Goal: Information Seeking & Learning: Learn about a topic

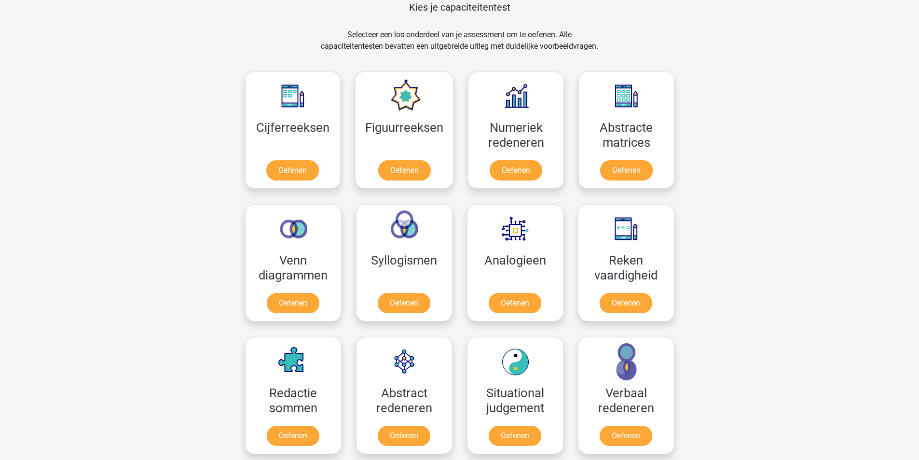
scroll to position [386, 0]
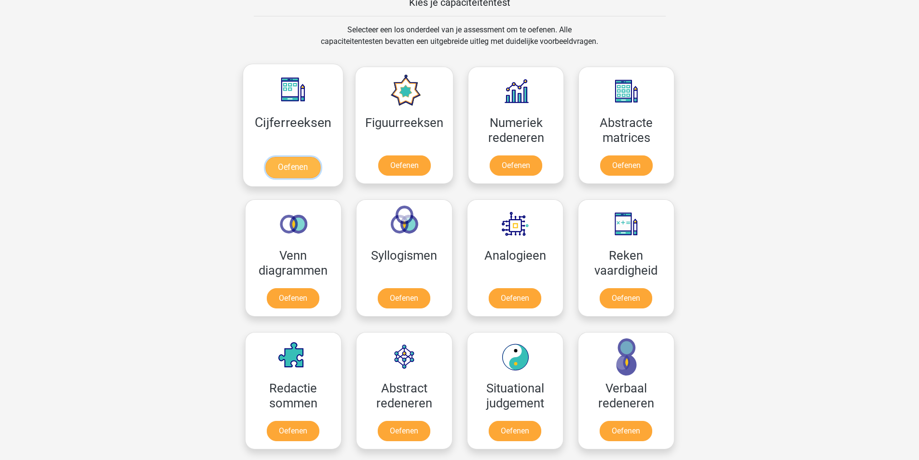
click at [299, 164] on link "Oefenen" at bounding box center [292, 167] width 55 height 21
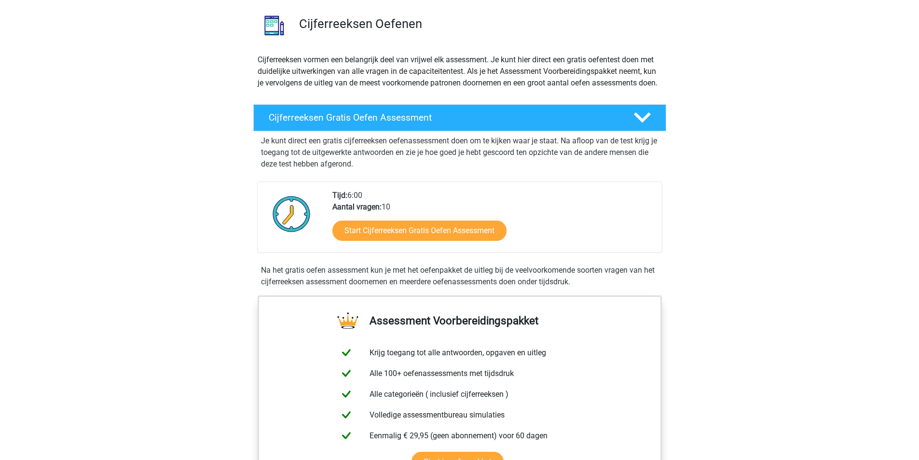
scroll to position [145, 0]
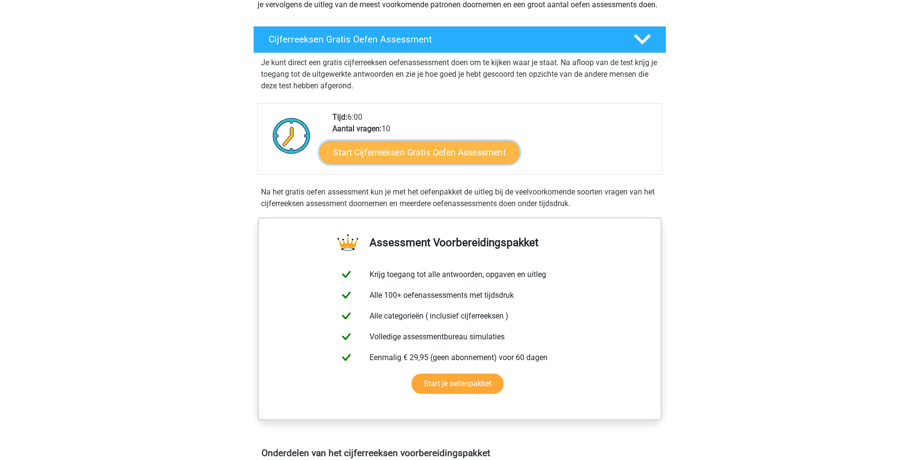
click at [461, 163] on link "Start Cijferreeksen Gratis Oefen Assessment" at bounding box center [419, 151] width 200 height 23
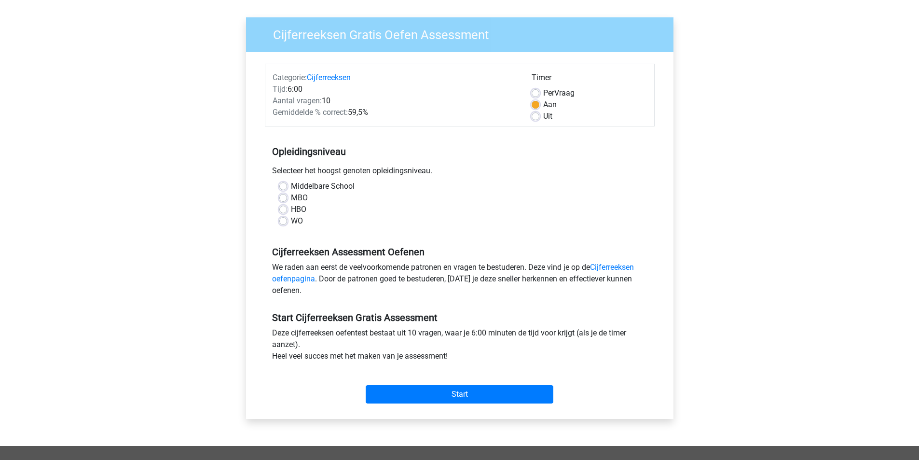
scroll to position [97, 0]
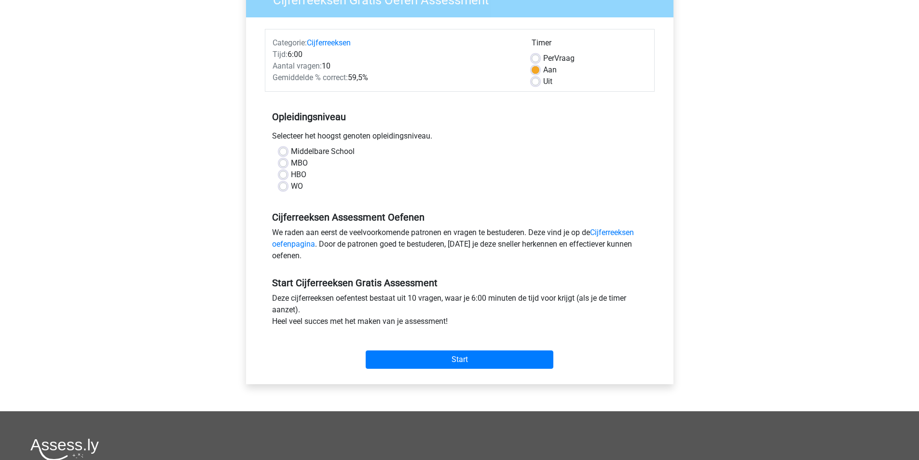
click at [291, 161] on label "MBO" at bounding box center [299, 163] width 17 height 12
click at [284, 161] on input "MBO" at bounding box center [283, 162] width 8 height 10
radio input "true"
click at [492, 351] on input "Start" at bounding box center [460, 359] width 188 height 18
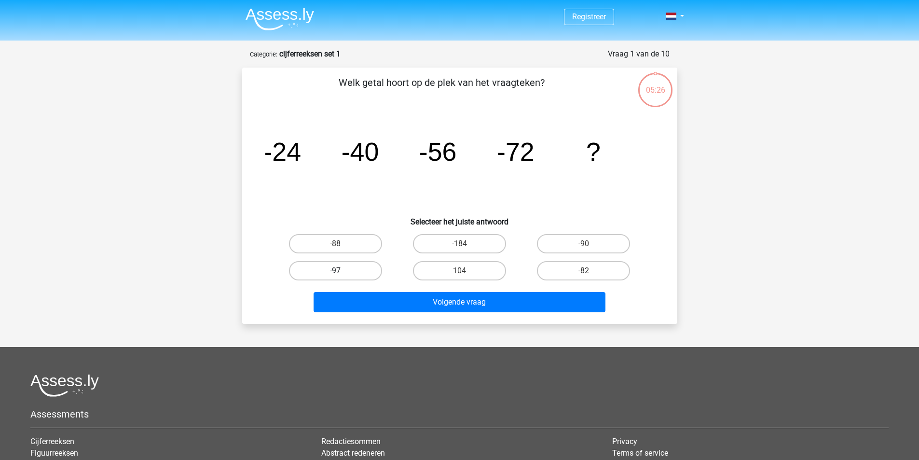
click at [334, 269] on label "-97" at bounding box center [335, 270] width 93 height 19
click at [335, 271] on input "-97" at bounding box center [338, 274] width 6 height 6
radio input "true"
drag, startPoint x: 334, startPoint y: 269, endPoint x: 282, endPoint y: 341, distance: 88.7
click at [282, 341] on div "Registreer Nederlands English" at bounding box center [459, 301] width 919 height 602
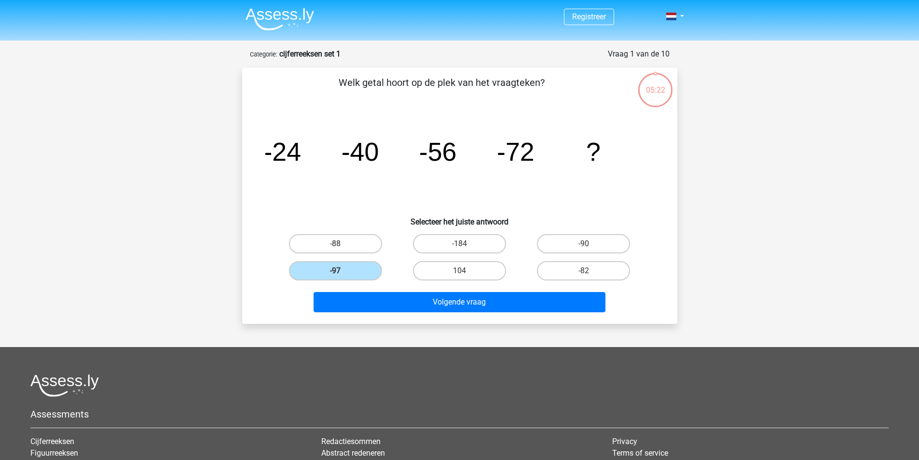
click at [347, 243] on label "-88" at bounding box center [335, 243] width 93 height 19
click at [342, 244] on input "-88" at bounding box center [338, 247] width 6 height 6
radio input "true"
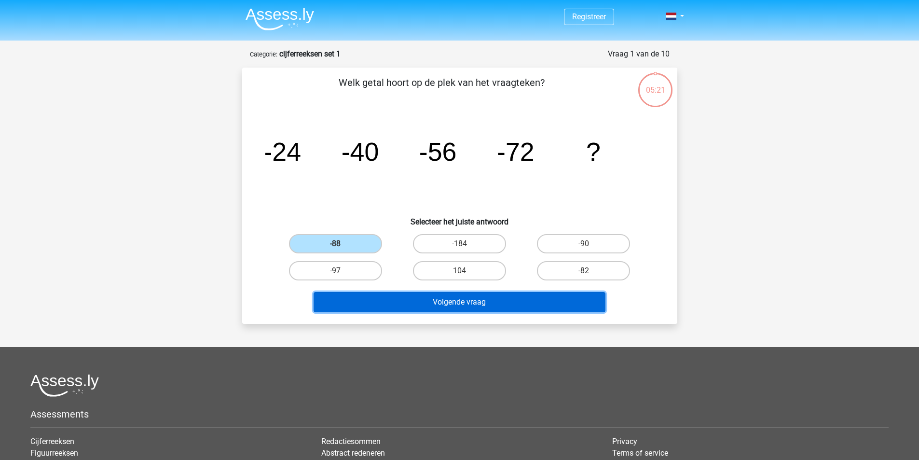
click at [453, 303] on button "Volgende vraag" at bounding box center [460, 302] width 292 height 20
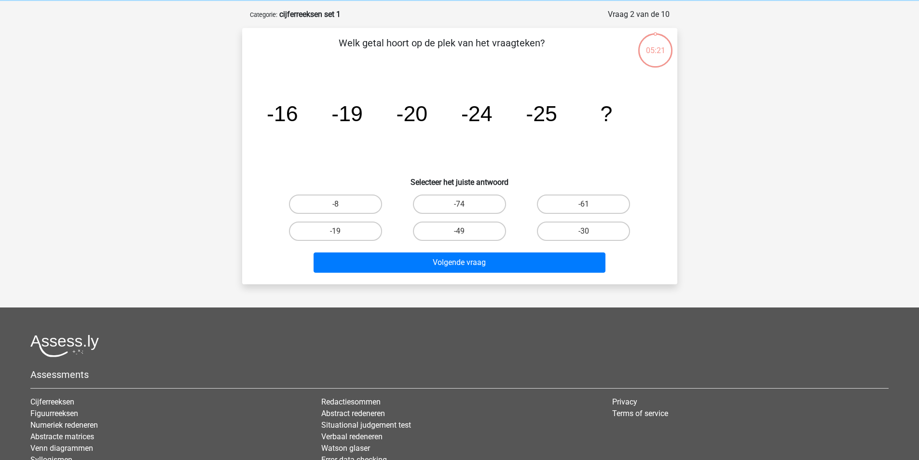
scroll to position [48, 0]
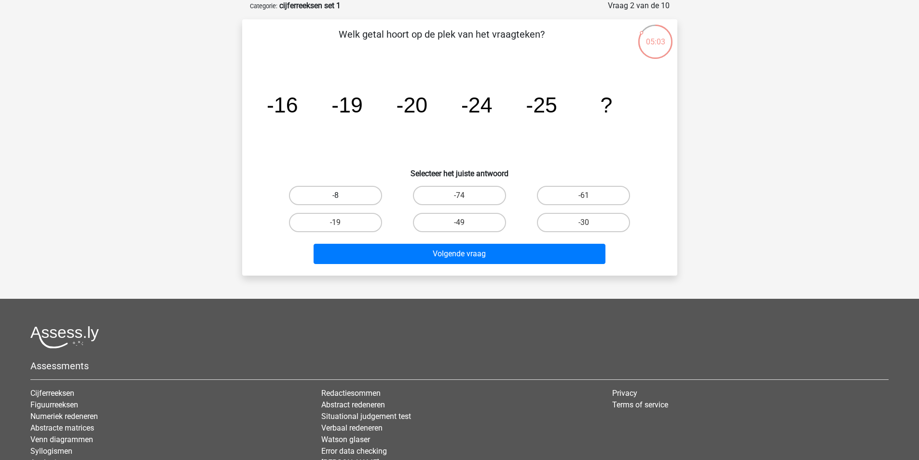
click at [347, 198] on label "-8" at bounding box center [335, 195] width 93 height 19
click at [342, 198] on input "-8" at bounding box center [338, 198] width 6 height 6
radio input "true"
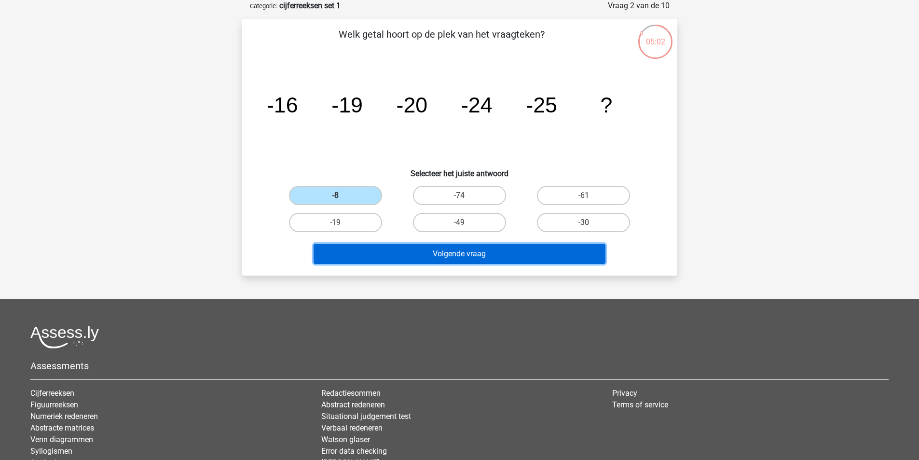
click at [367, 244] on button "Volgende vraag" at bounding box center [460, 254] width 292 height 20
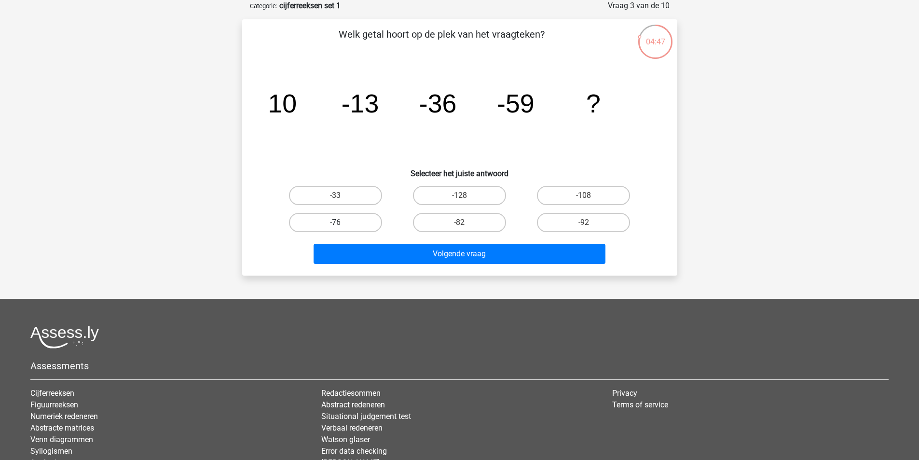
click at [340, 219] on label "-76" at bounding box center [335, 222] width 93 height 19
click at [340, 222] on input "-76" at bounding box center [338, 225] width 6 height 6
radio input "true"
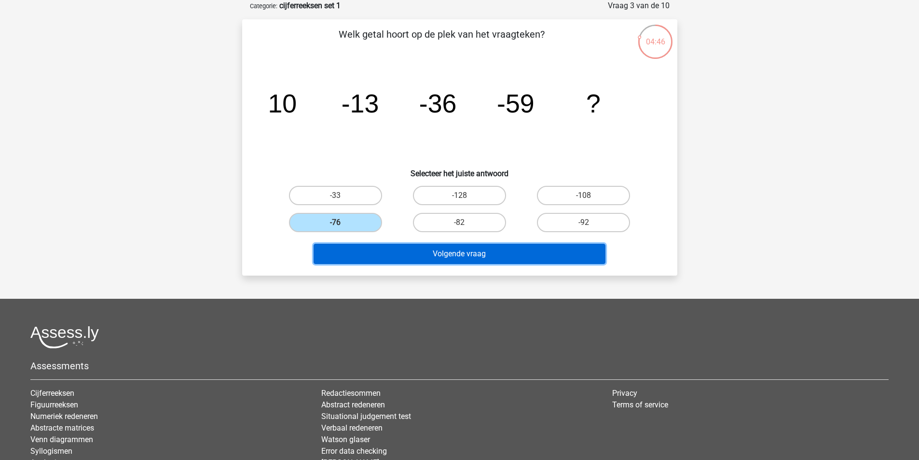
click at [437, 260] on button "Volgende vraag" at bounding box center [460, 254] width 292 height 20
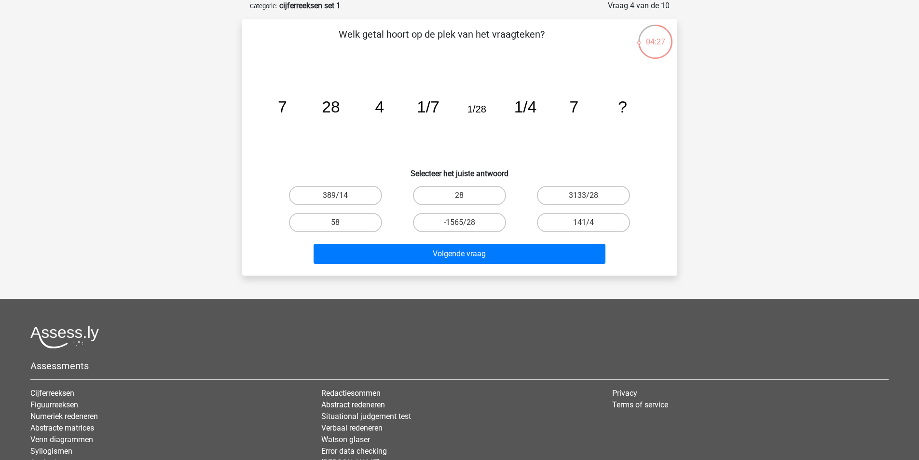
click at [586, 226] on input "141/4" at bounding box center [587, 225] width 6 height 6
radio input "true"
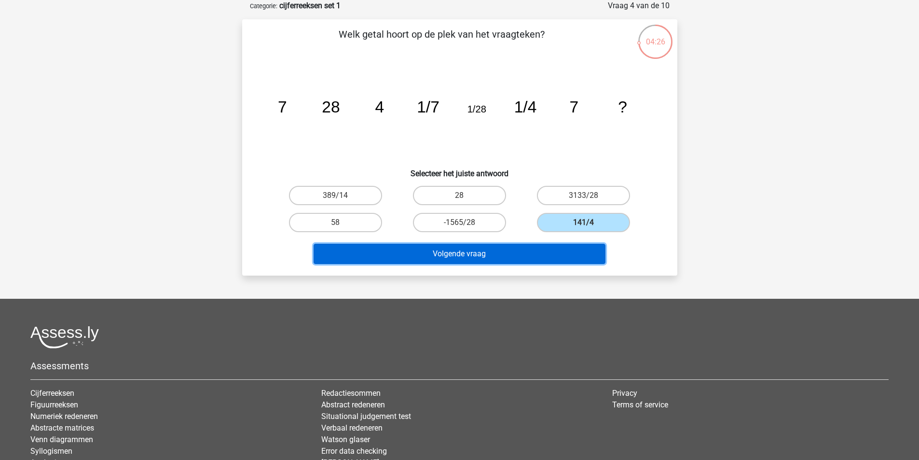
click at [553, 257] on button "Volgende vraag" at bounding box center [460, 254] width 292 height 20
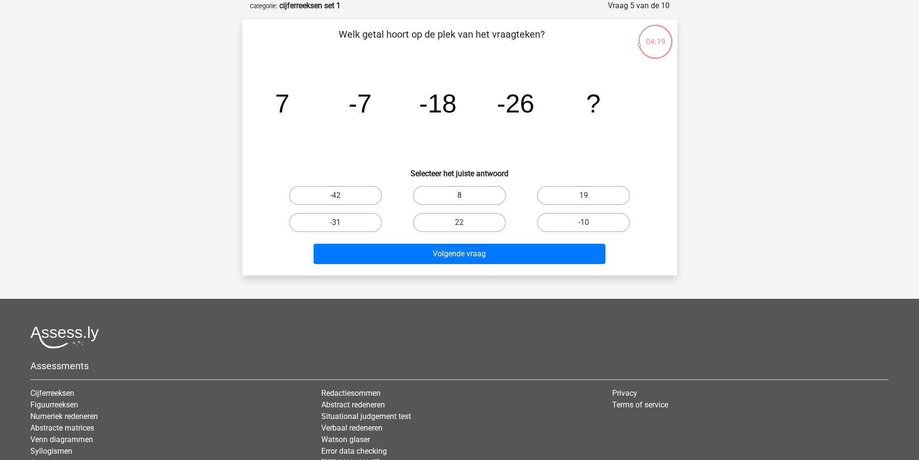
click at [355, 213] on label "-31" at bounding box center [335, 222] width 93 height 19
click at [342, 222] on input "-31" at bounding box center [338, 225] width 6 height 6
radio input "true"
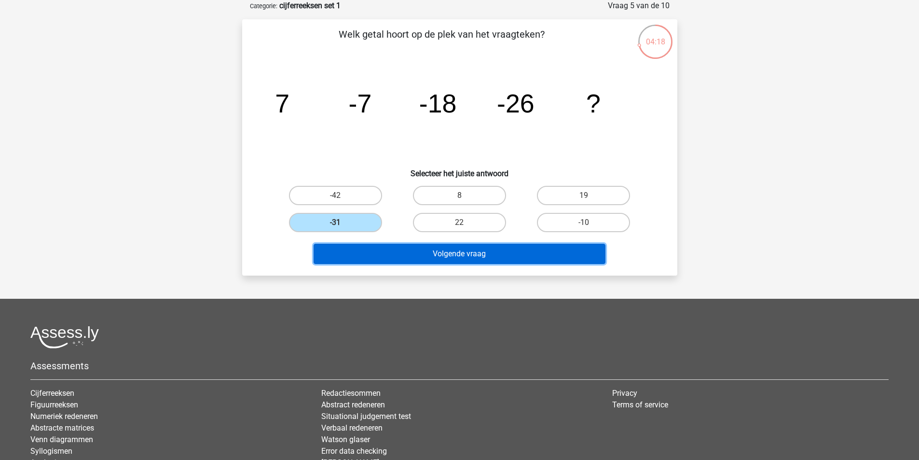
click at [385, 252] on button "Volgende vraag" at bounding box center [460, 254] width 292 height 20
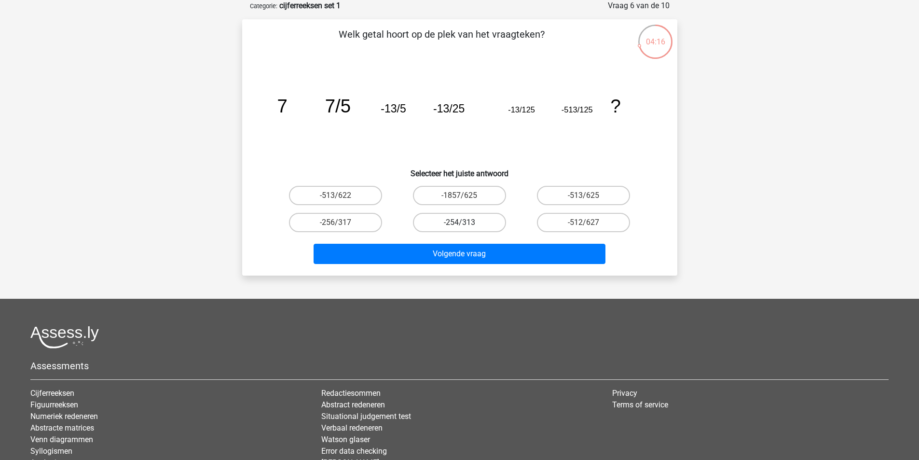
click at [444, 224] on label "-254/313" at bounding box center [459, 222] width 93 height 19
click at [459, 224] on input "-254/313" at bounding box center [462, 225] width 6 height 6
radio input "true"
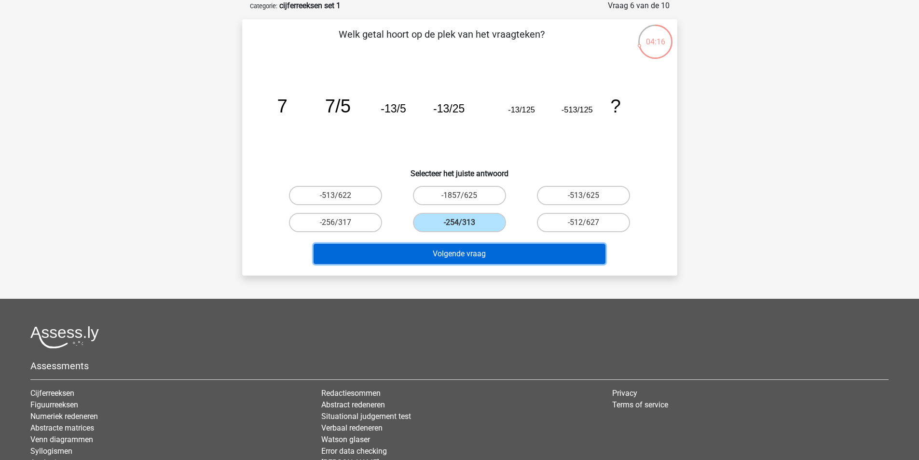
click at [434, 252] on button "Volgende vraag" at bounding box center [460, 254] width 292 height 20
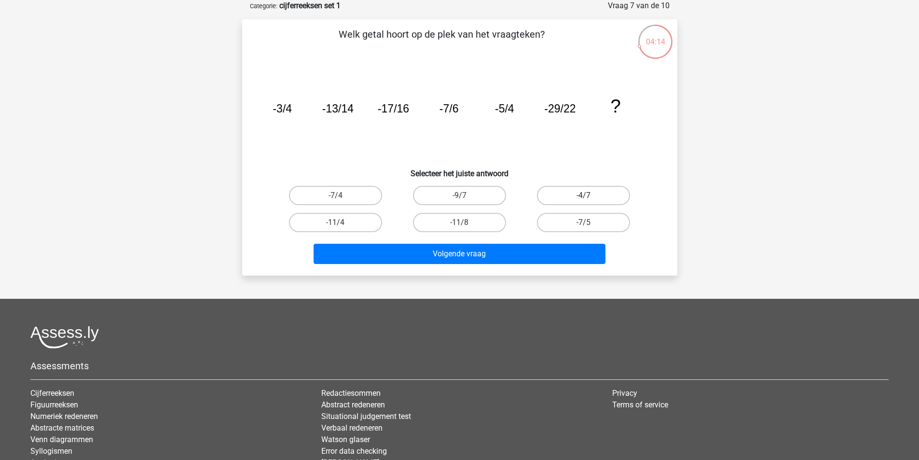
click at [580, 196] on label "-4/7" at bounding box center [583, 195] width 93 height 19
click at [584, 196] on input "-4/7" at bounding box center [587, 198] width 6 height 6
radio input "true"
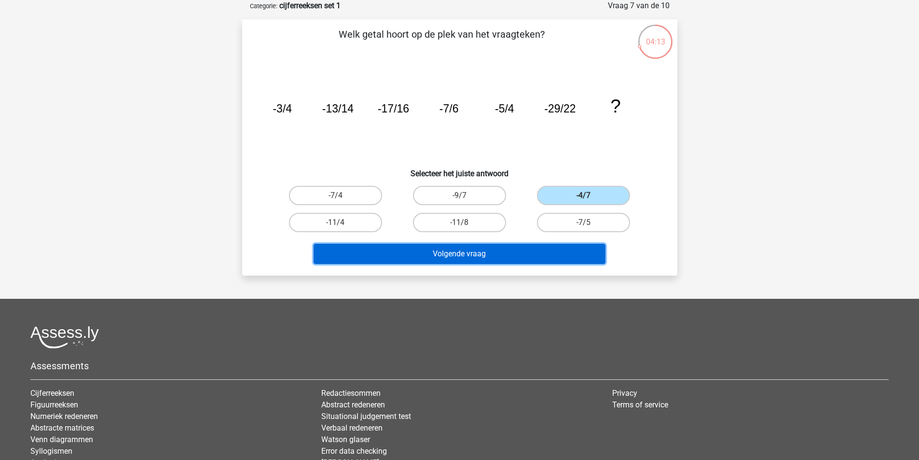
click at [523, 257] on button "Volgende vraag" at bounding box center [460, 254] width 292 height 20
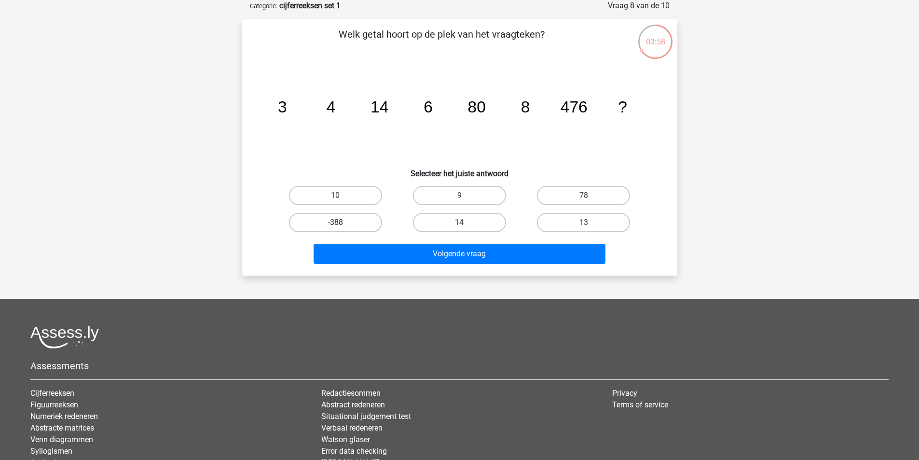
click at [355, 219] on label "-388" at bounding box center [335, 222] width 93 height 19
click at [342, 222] on input "-388" at bounding box center [338, 225] width 6 height 6
radio input "true"
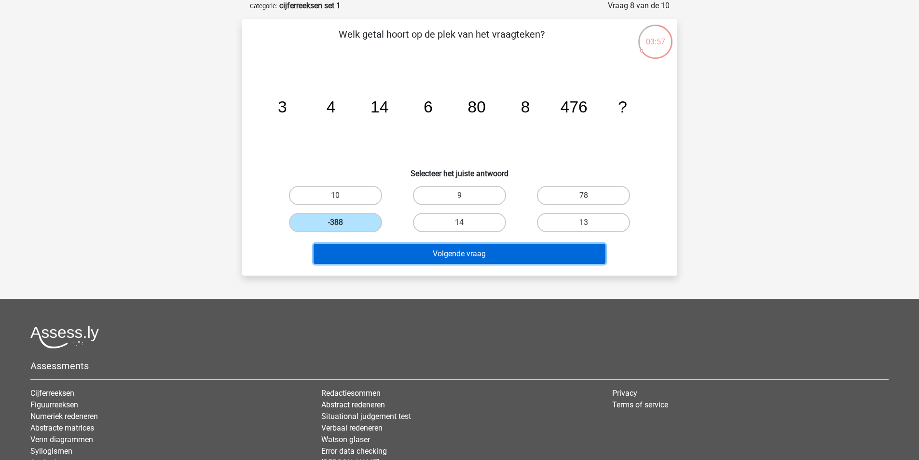
click at [416, 248] on button "Volgende vraag" at bounding box center [460, 254] width 292 height 20
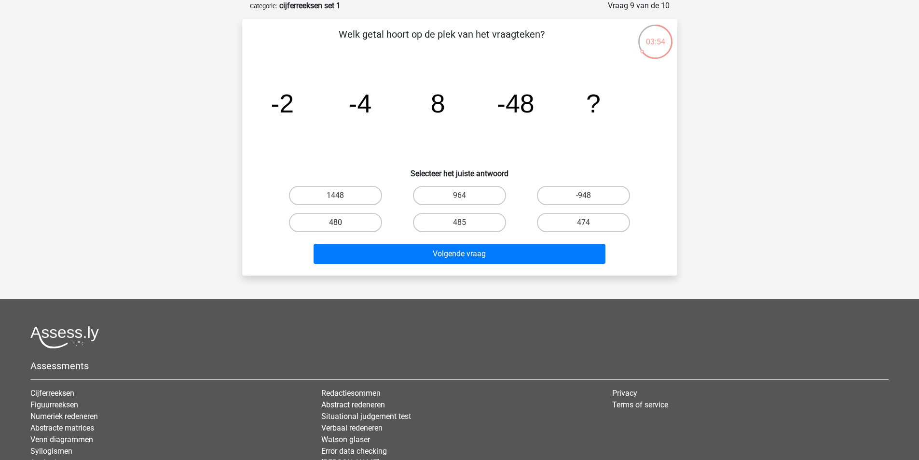
click at [338, 215] on label "480" at bounding box center [335, 222] width 93 height 19
click at [338, 222] on input "480" at bounding box center [338, 225] width 6 height 6
radio input "true"
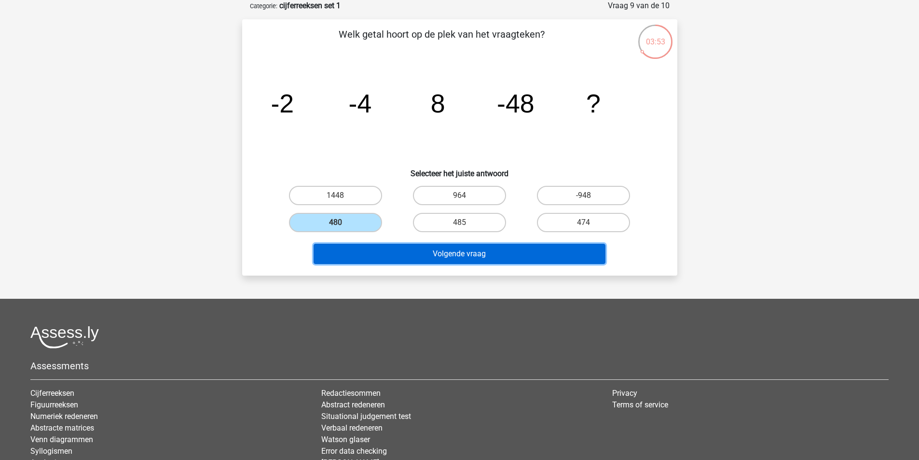
click at [386, 254] on button "Volgende vraag" at bounding box center [460, 254] width 292 height 20
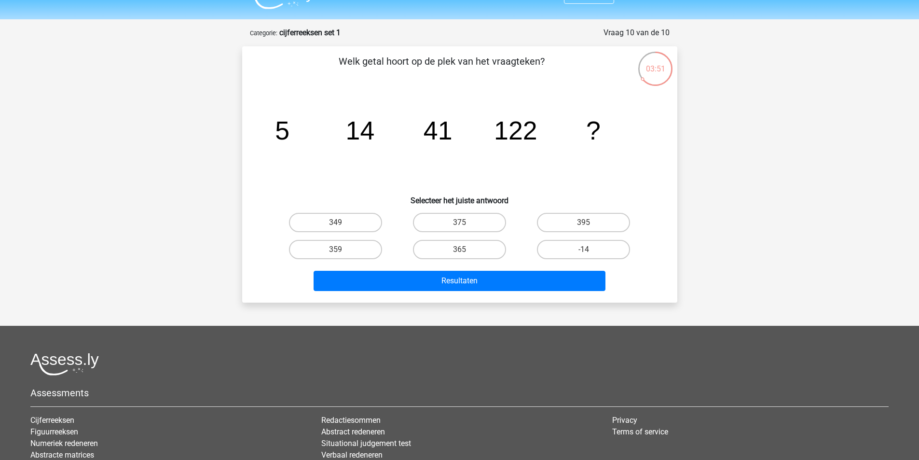
scroll to position [0, 0]
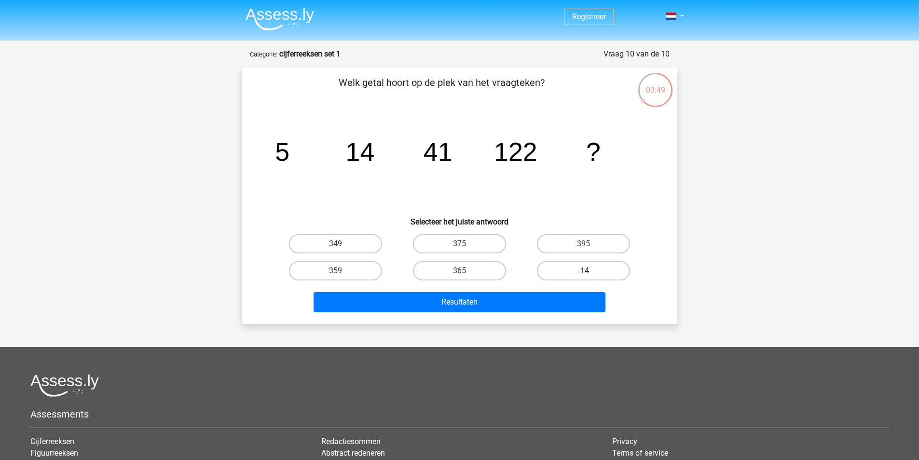
click at [589, 269] on label "-14" at bounding box center [583, 270] width 93 height 19
click at [589, 271] on input "-14" at bounding box center [587, 274] width 6 height 6
radio input "true"
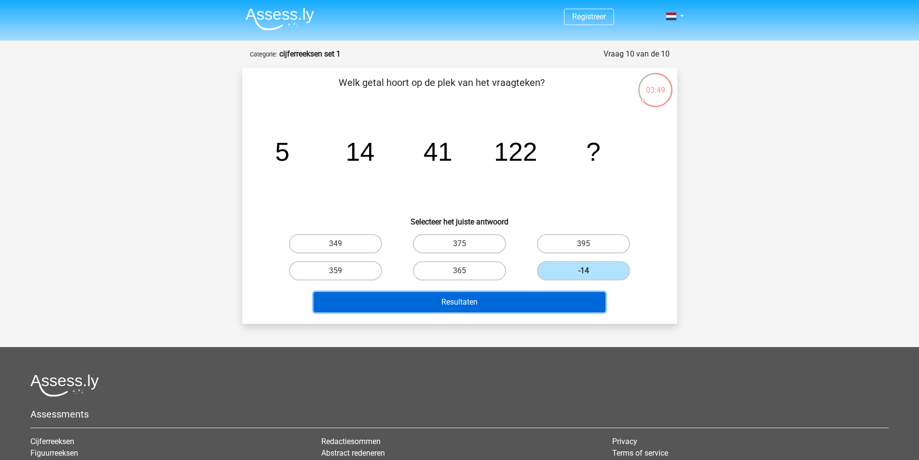
click at [569, 307] on button "Resultaten" at bounding box center [460, 302] width 292 height 20
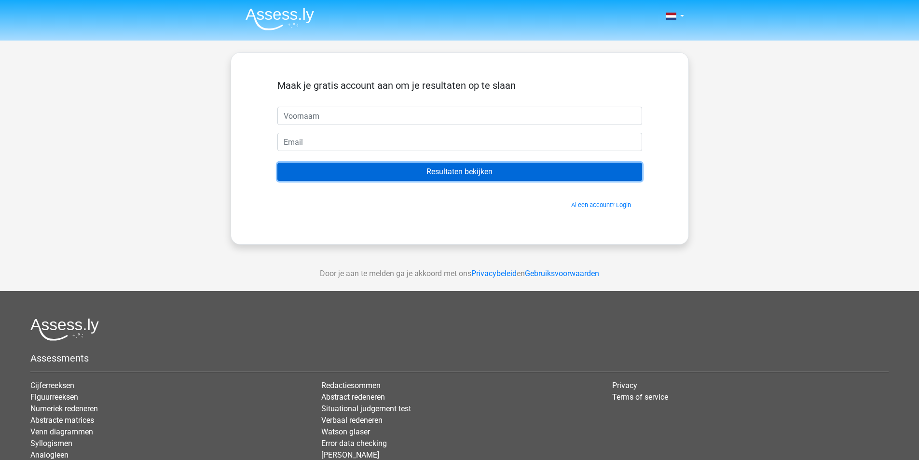
click at [449, 174] on input "Resultaten bekijken" at bounding box center [459, 172] width 365 height 18
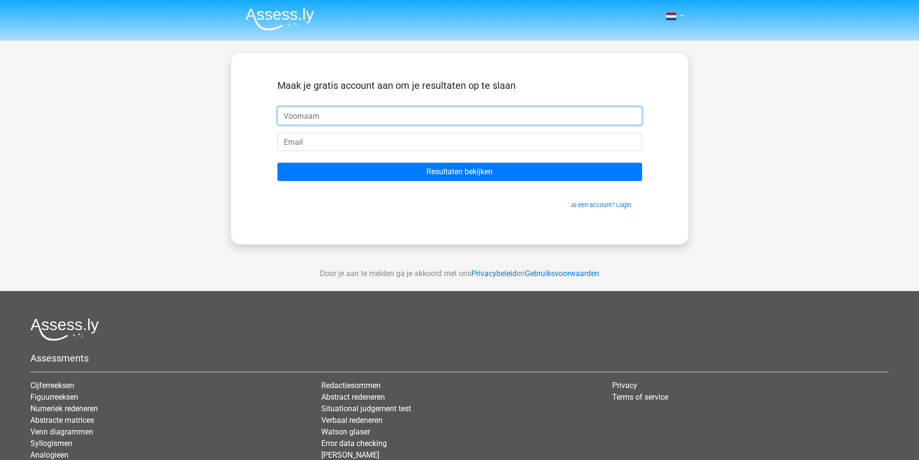
click at [333, 110] on input "text" at bounding box center [459, 116] width 365 height 18
